Goal: Task Accomplishment & Management: Manage account settings

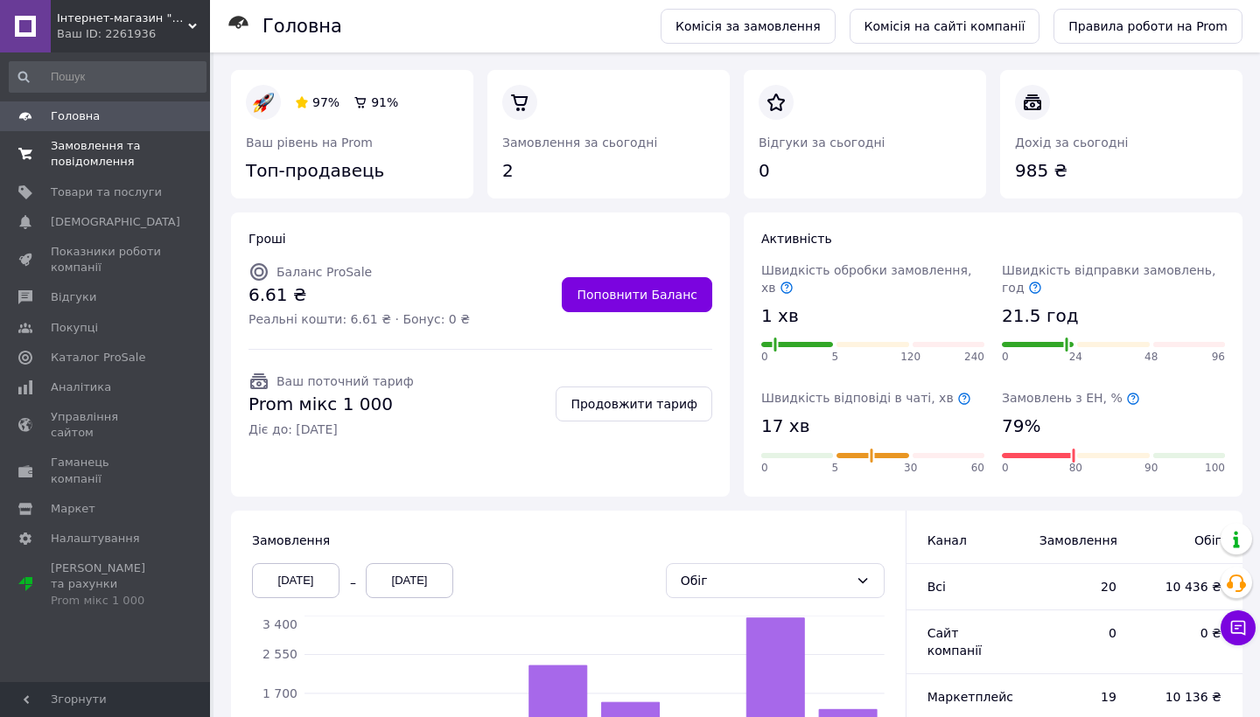
click at [162, 164] on span "0 0" at bounding box center [186, 153] width 48 height 31
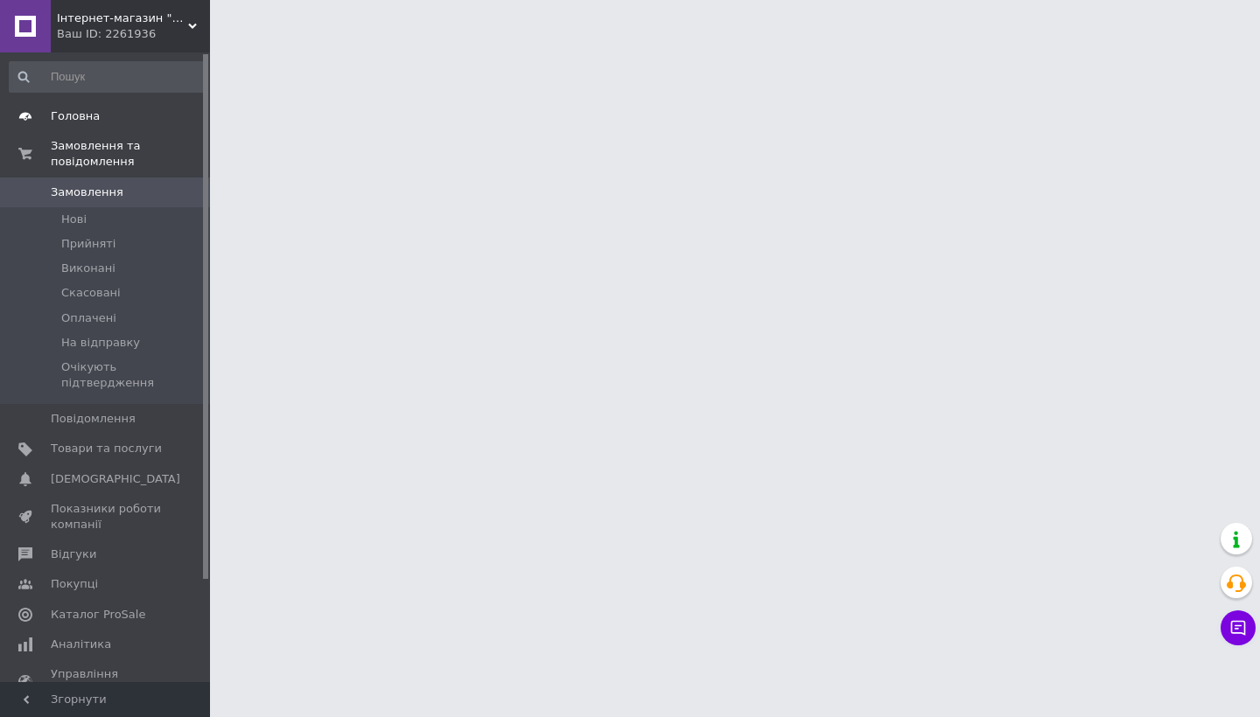
click at [84, 122] on span "Головна" at bounding box center [75, 116] width 49 height 16
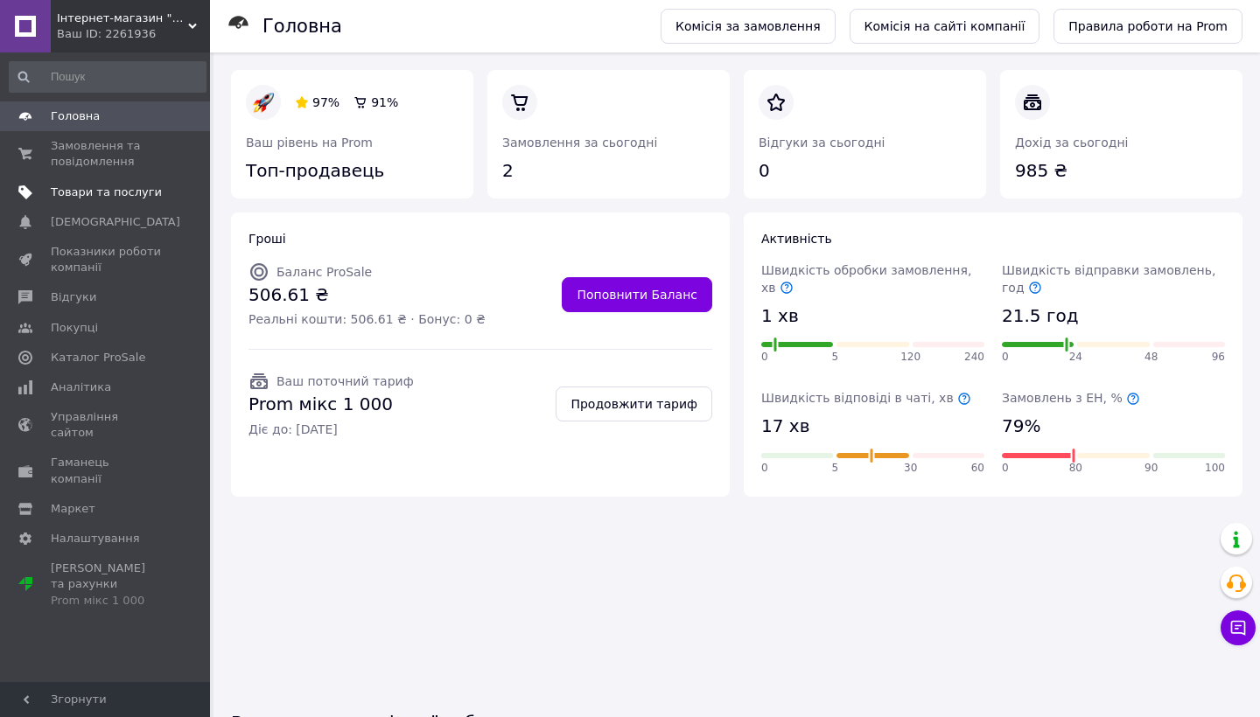
click at [113, 199] on link "Товари та послуги" at bounding box center [107, 193] width 215 height 30
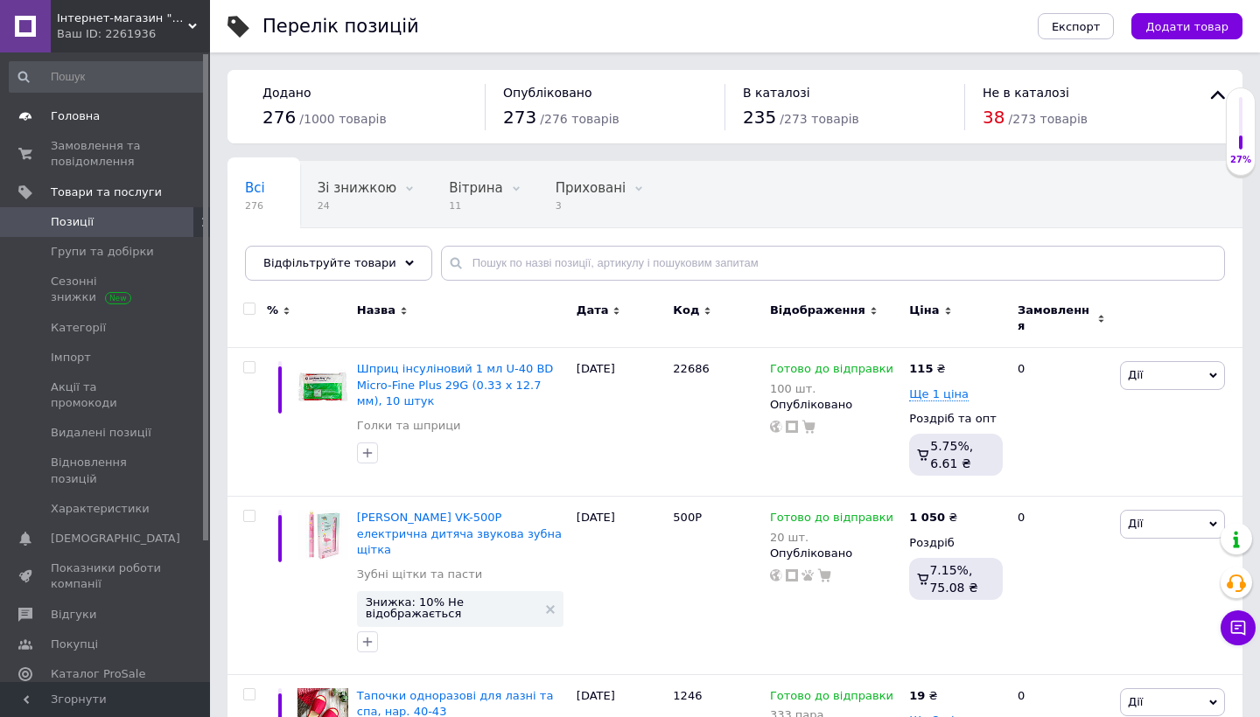
click at [72, 127] on link "Головна" at bounding box center [107, 116] width 215 height 30
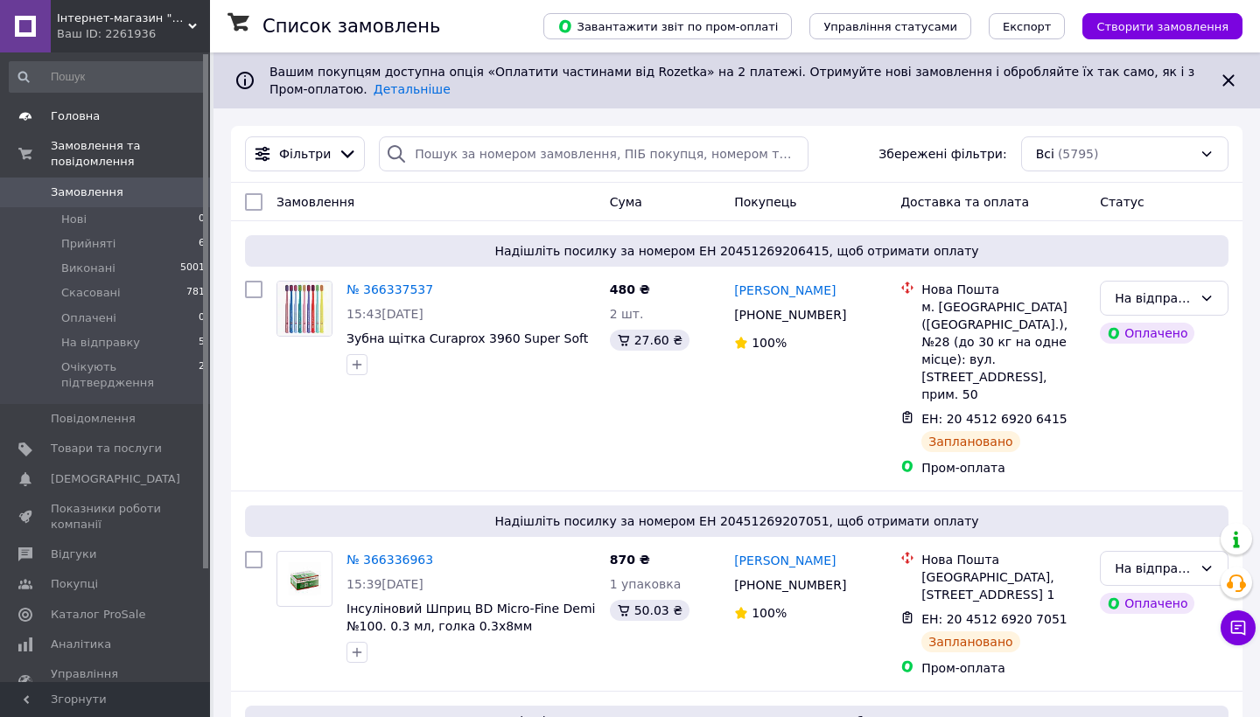
click at [154, 119] on span "Головна" at bounding box center [106, 116] width 111 height 16
